Goal: Obtain resource: Obtain resource

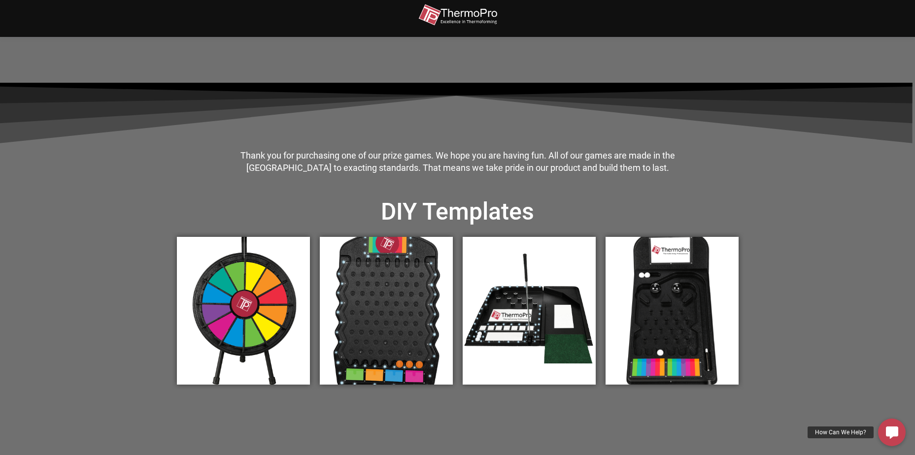
scroll to position [246, 0]
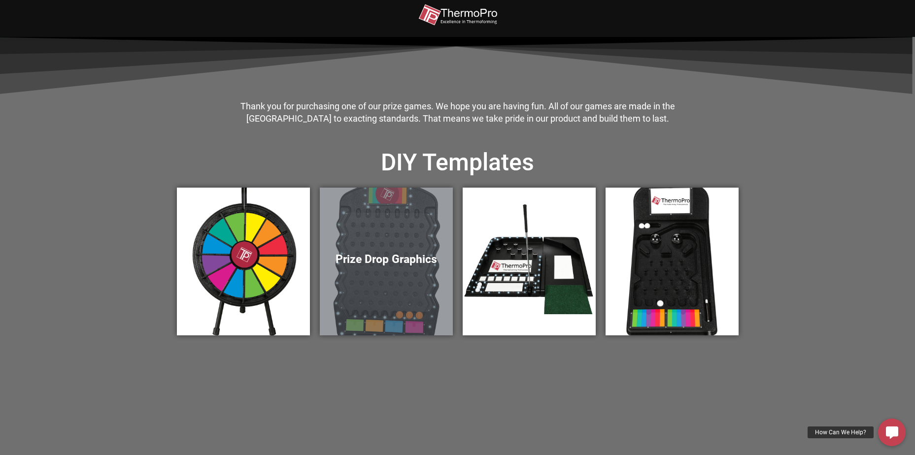
click at [369, 275] on div "Prize Drop Graphics" at bounding box center [386, 262] width 133 height 148
click at [390, 247] on div "Prize Drop Graphics" at bounding box center [386, 262] width 133 height 148
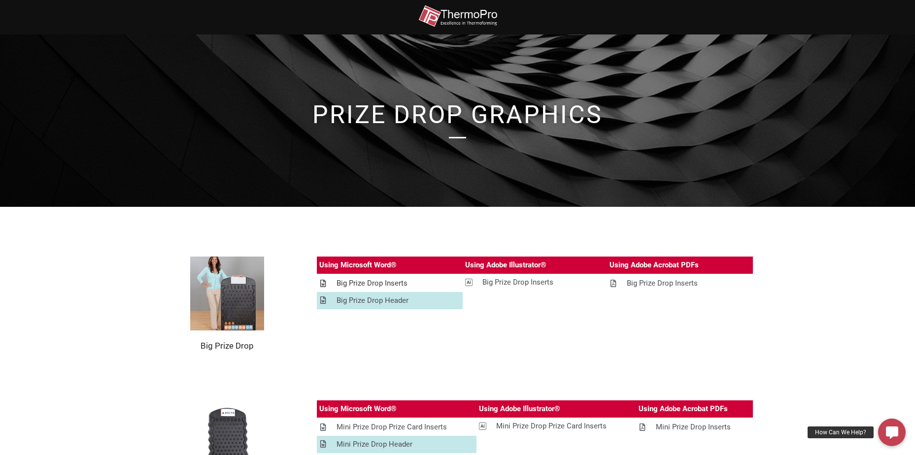
click at [364, 283] on div "Big Prize Drop Inserts" at bounding box center [372, 283] width 71 height 12
click at [635, 281] on div "Big Prize Drop Inserts" at bounding box center [662, 283] width 71 height 12
click at [515, 284] on div "Big Prize Drop Inserts" at bounding box center [517, 282] width 71 height 12
click at [352, 282] on div "Big Prize Drop Inserts" at bounding box center [372, 283] width 71 height 12
click at [645, 284] on div "Big Prize Drop Inserts" at bounding box center [662, 283] width 71 height 12
